Goal: Navigation & Orientation: Go to known website

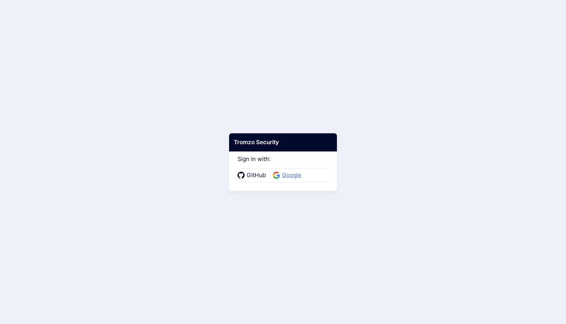
click at [283, 173] on span "Google" at bounding box center [291, 175] width 23 height 9
